Goal: Task Accomplishment & Management: Manage account settings

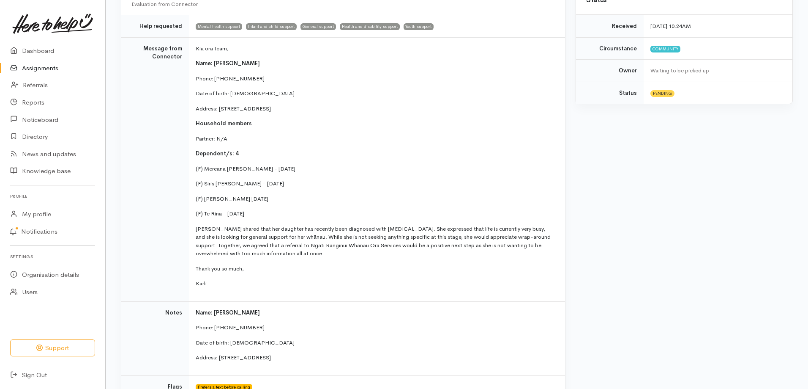
scroll to position [211, 0]
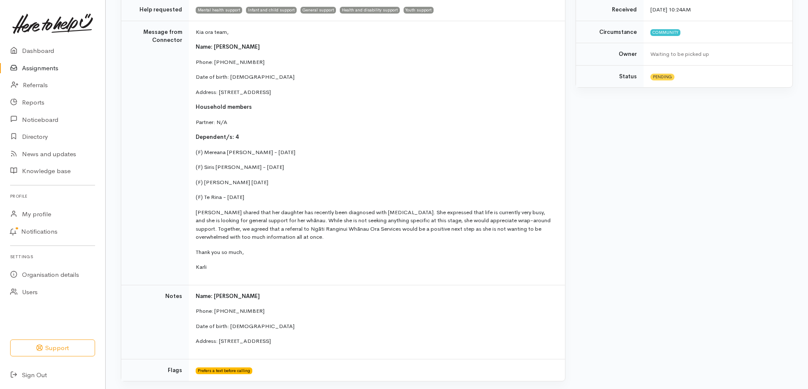
click at [212, 264] on p "Karli" at bounding box center [375, 267] width 359 height 8
drag, startPoint x: 214, startPoint y: 268, endPoint x: 193, endPoint y: 213, distance: 58.9
click at [193, 213] on td "Kia ora team, Name: Raewyn Biddle Phone: 0224223318 Date of birth: 23/04/1988 A…" at bounding box center [377, 153] width 376 height 264
copy td "Raewyn shared that her daughter has recently been diagnosed with Autism. She ex…"
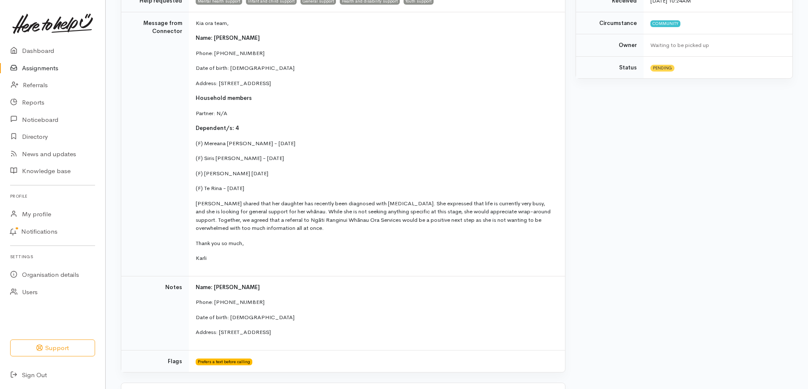
scroll to position [169, 0]
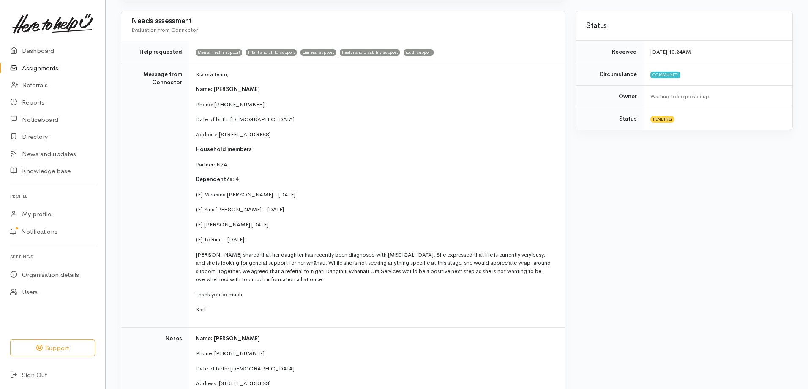
copy td "Raewyn shared that her daughter has recently been diagnosed with Autism. She ex…"
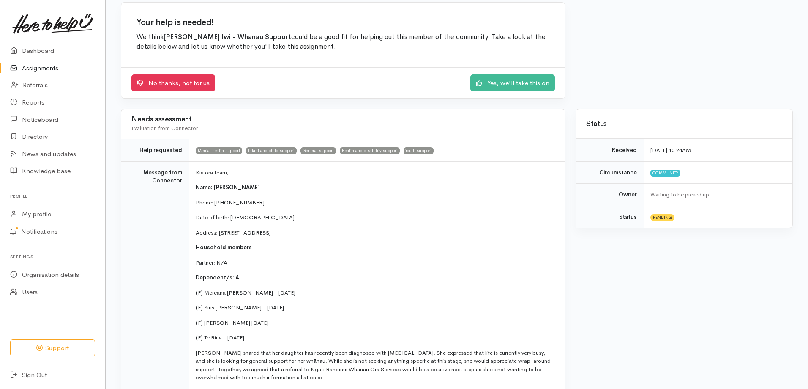
scroll to position [0, 0]
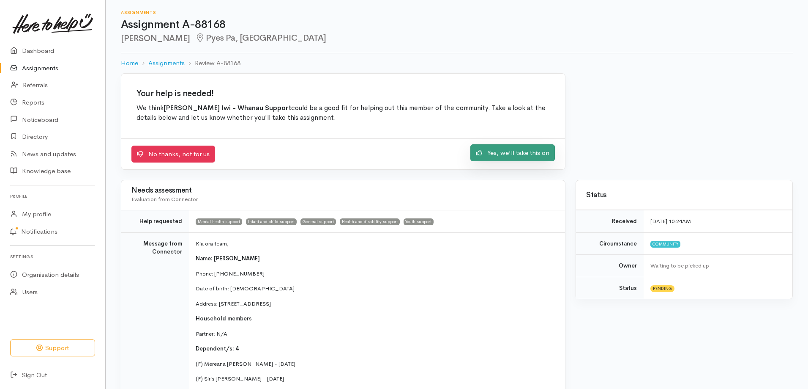
click at [527, 153] on link "Yes, we'll take this on" at bounding box center [513, 152] width 85 height 17
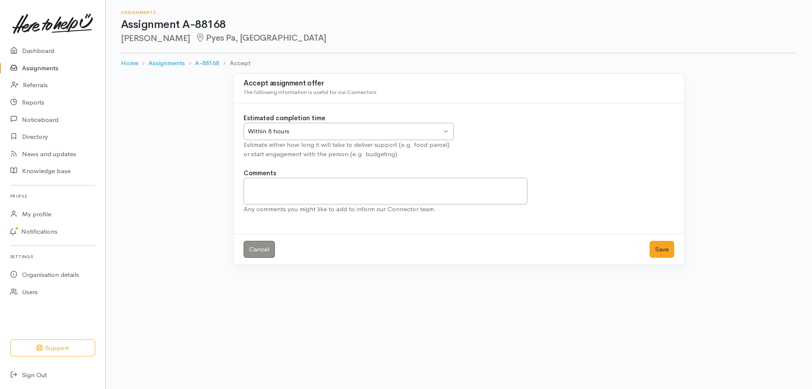
click at [293, 130] on div "Within 8 hours" at bounding box center [345, 131] width 194 height 10
drag, startPoint x: 661, startPoint y: 249, endPoint x: 594, endPoint y: 208, distance: 78.3
click at [660, 246] on button "Save" at bounding box center [661, 249] width 25 height 17
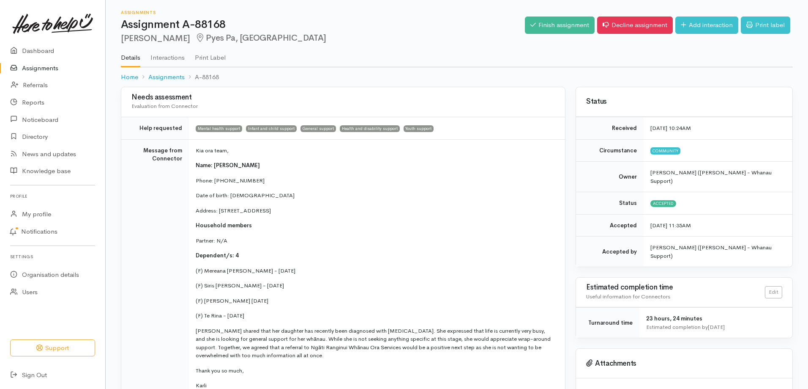
click at [39, 68] on link "Assignments" at bounding box center [52, 68] width 105 height 17
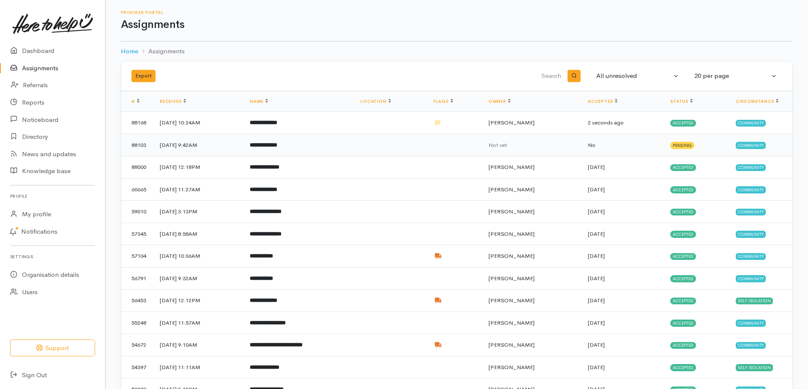
click at [214, 147] on td "[DATE] 9:42AM" at bounding box center [198, 145] width 90 height 22
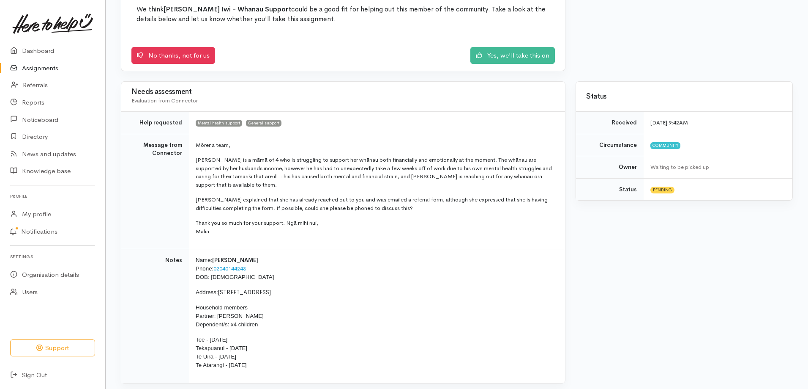
scroll to position [95, 0]
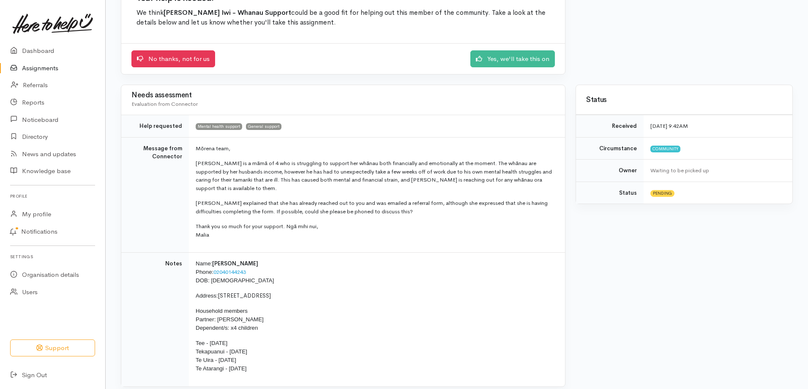
drag, startPoint x: 214, startPoint y: 235, endPoint x: 193, endPoint y: 162, distance: 76.1
click at [193, 162] on td "Mōrena team, [PERSON_NAME] is a māmā of 4 who is struggling to support her whān…" at bounding box center [377, 194] width 376 height 115
click at [214, 235] on p "Thank you so much for your support. Ngā mihi nui, Malia" at bounding box center [375, 230] width 359 height 16
drag, startPoint x: 214, startPoint y: 235, endPoint x: 193, endPoint y: 149, distance: 89.3
click at [193, 149] on td "Mōrena team, Alanoy is a māmā of 4 who is struggling to support her whānau both…" at bounding box center [377, 194] width 376 height 115
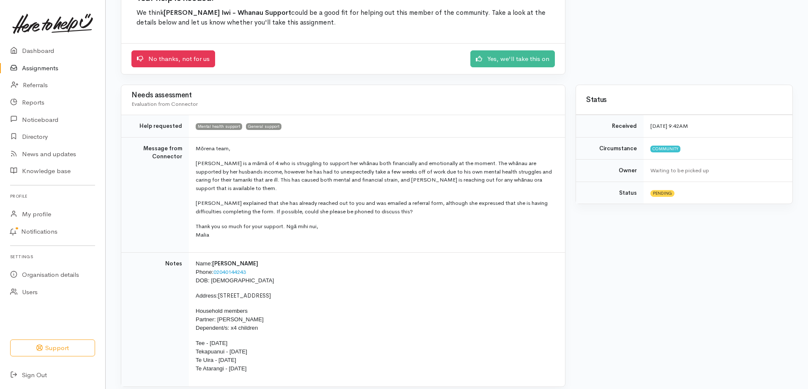
copy td "Mōrena team, Alanoy is a māmā of 4 who is struggling to support her whānau both…"
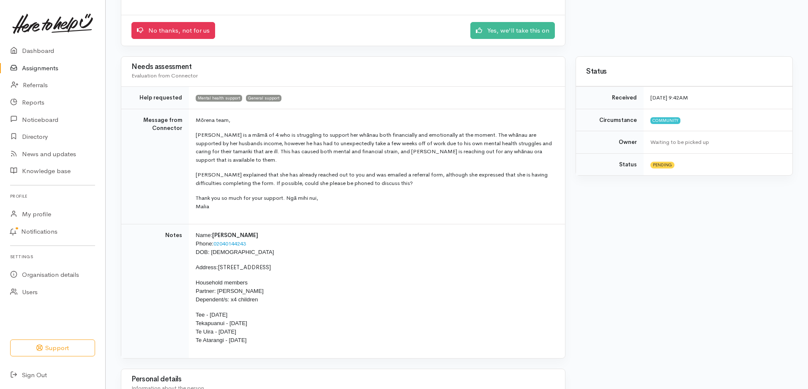
scroll to position [137, 0]
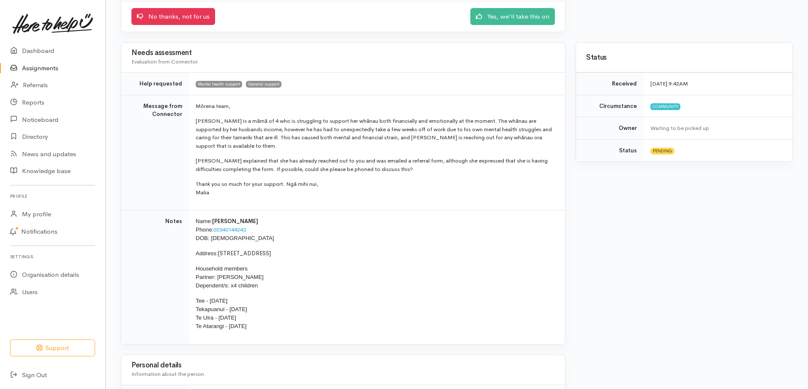
drag, startPoint x: 265, startPoint y: 324, endPoint x: 193, endPoint y: 264, distance: 93.9
click at [193, 264] on td "Name: Alanoy Watene Phone: 02040144243 DOB: 12/05/1985 Address: 29B Oxford Stre…" at bounding box center [377, 277] width 376 height 134
copy td "Household members Partner: Anaru Griffiths Dependent/s: x4 children Tee - 10/05…"
click at [500, 19] on link "Yes, we'll take this on" at bounding box center [513, 15] width 85 height 17
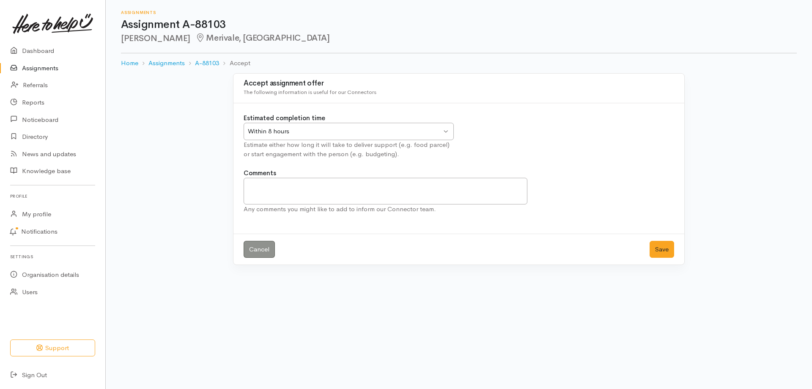
click at [309, 130] on div "Within 8 hours" at bounding box center [345, 131] width 194 height 10
click at [672, 244] on button "Save" at bounding box center [661, 249] width 25 height 17
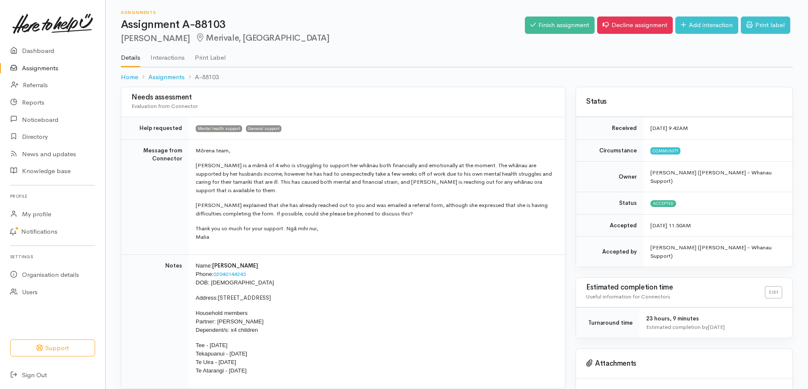
click at [36, 69] on link "Assignments" at bounding box center [52, 68] width 105 height 17
